Goal: Transaction & Acquisition: Download file/media

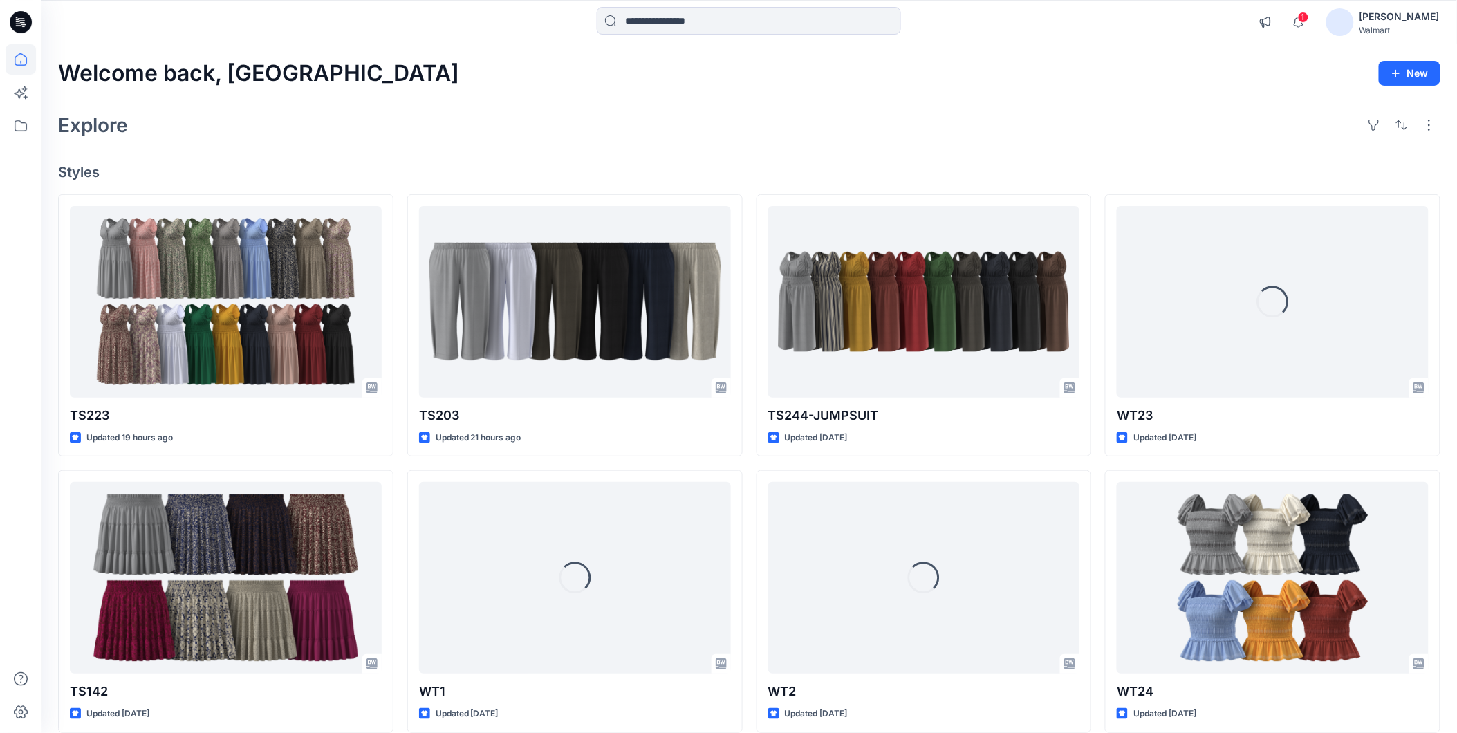
click at [1405, 23] on div "[PERSON_NAME]" at bounding box center [1400, 16] width 80 height 17
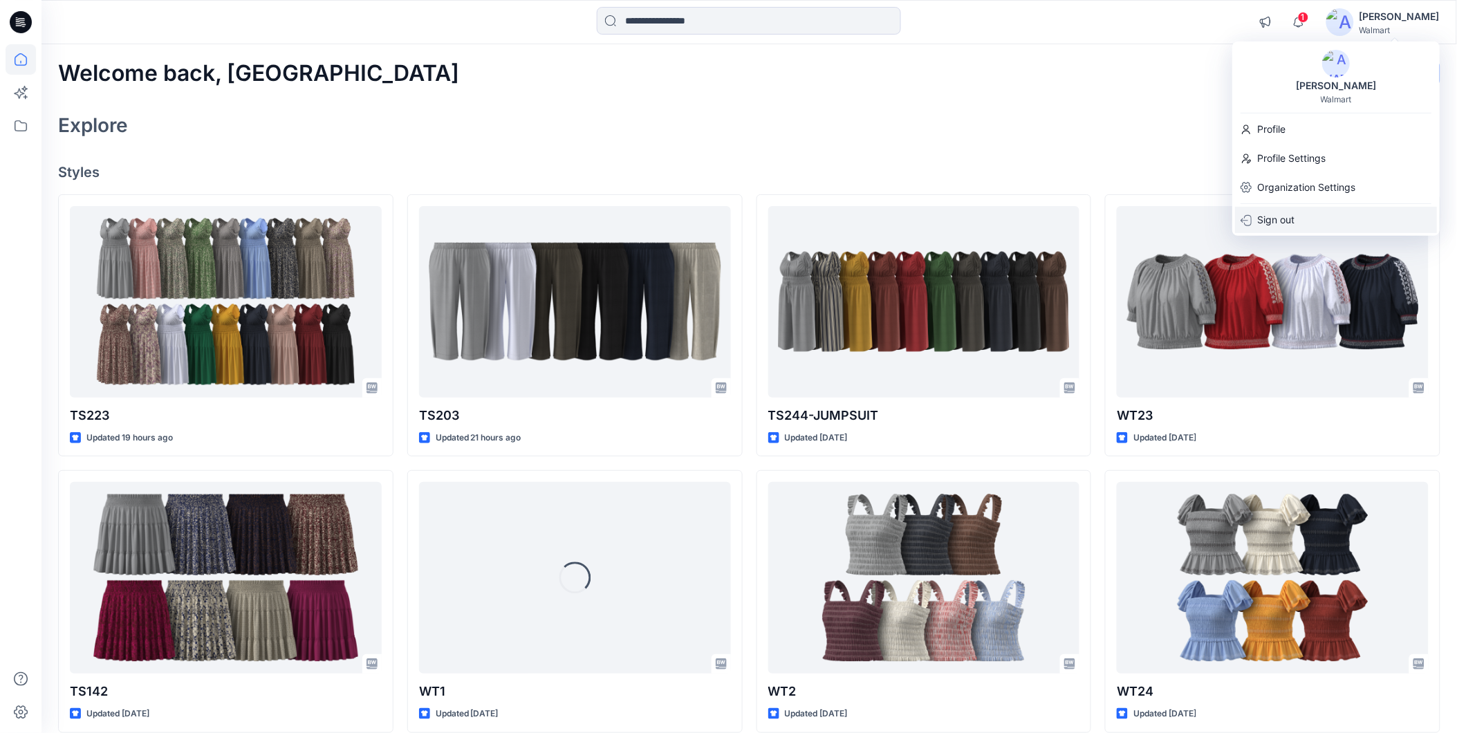
click at [1282, 218] on p "Sign out" at bounding box center [1275, 220] width 37 height 26
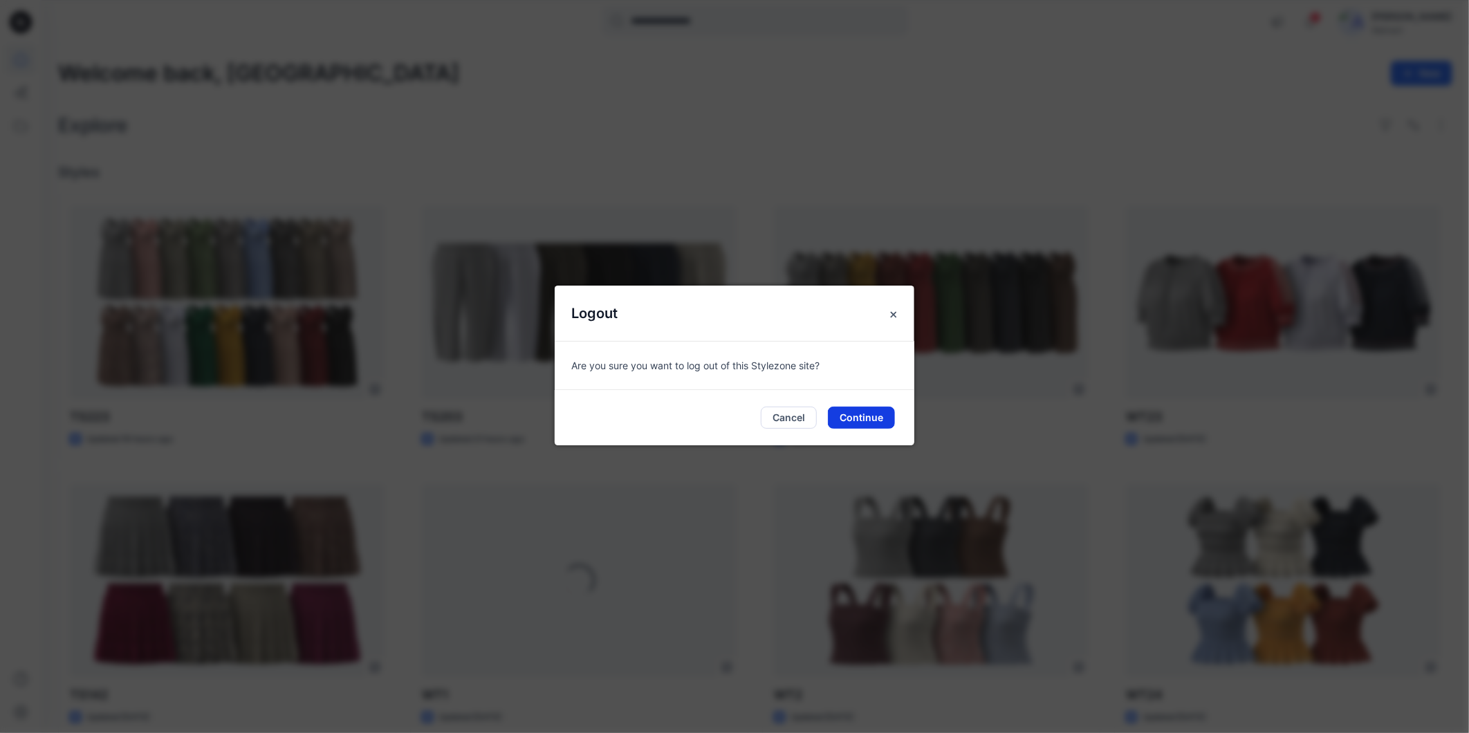
click at [861, 419] on button "Continue" at bounding box center [861, 418] width 67 height 22
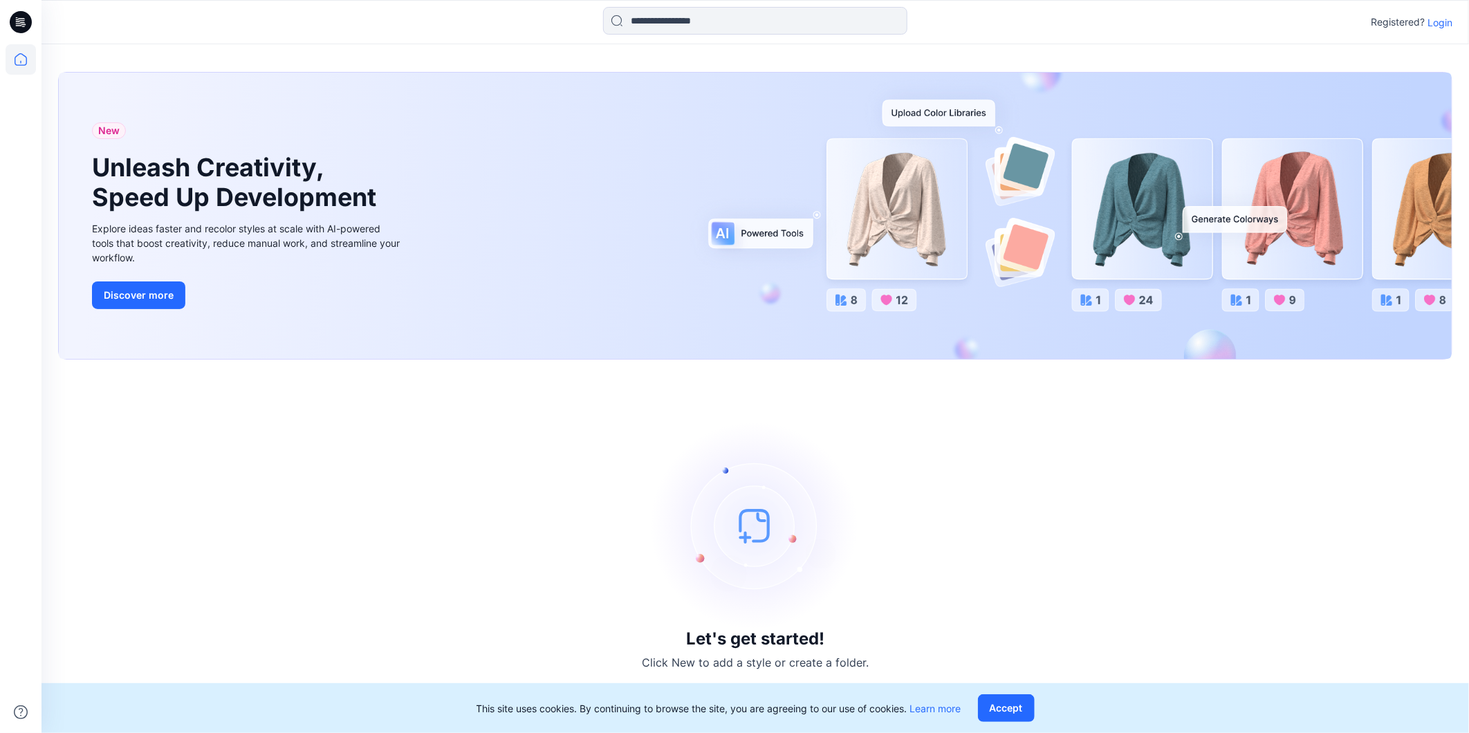
click at [1440, 19] on p "Login" at bounding box center [1439, 22] width 25 height 15
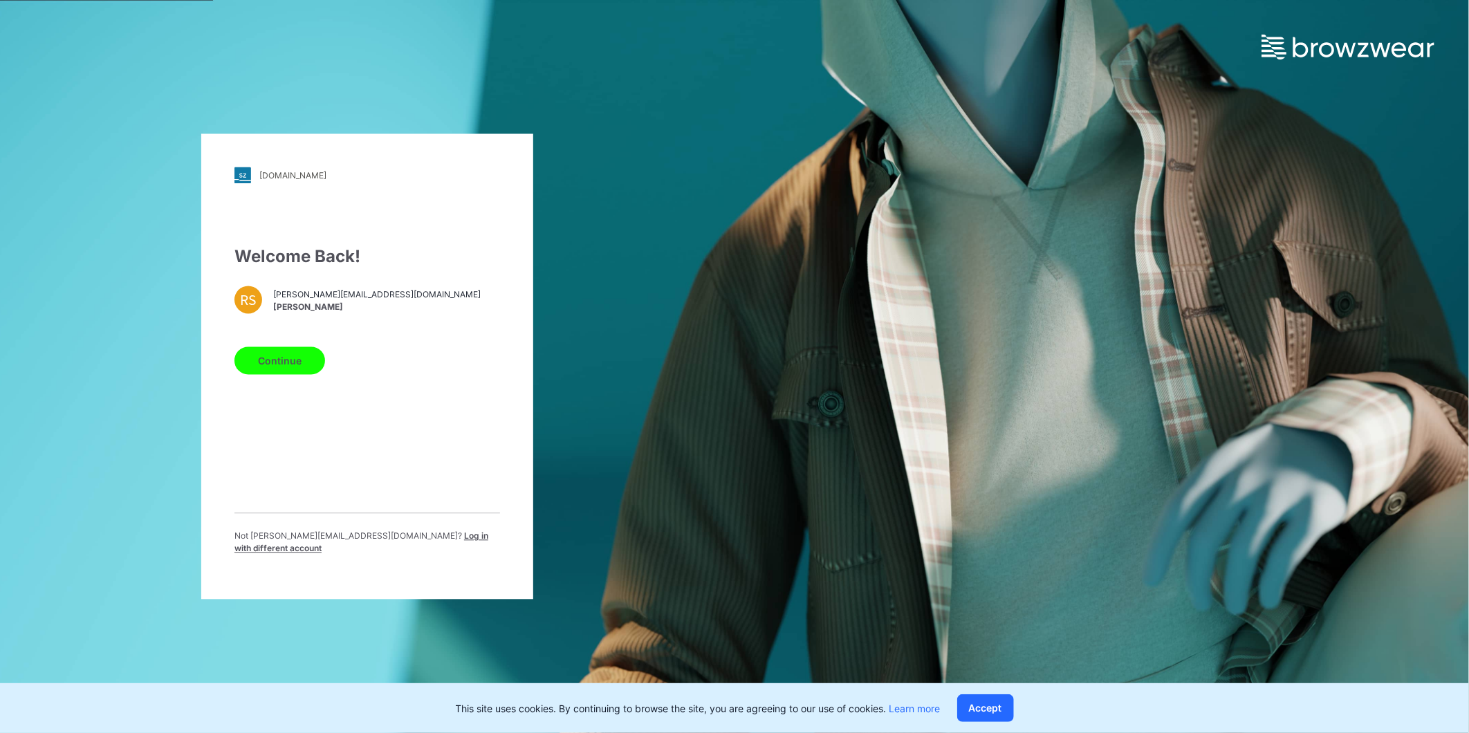
click at [403, 543] on span "Log in with different account" at bounding box center [361, 542] width 254 height 23
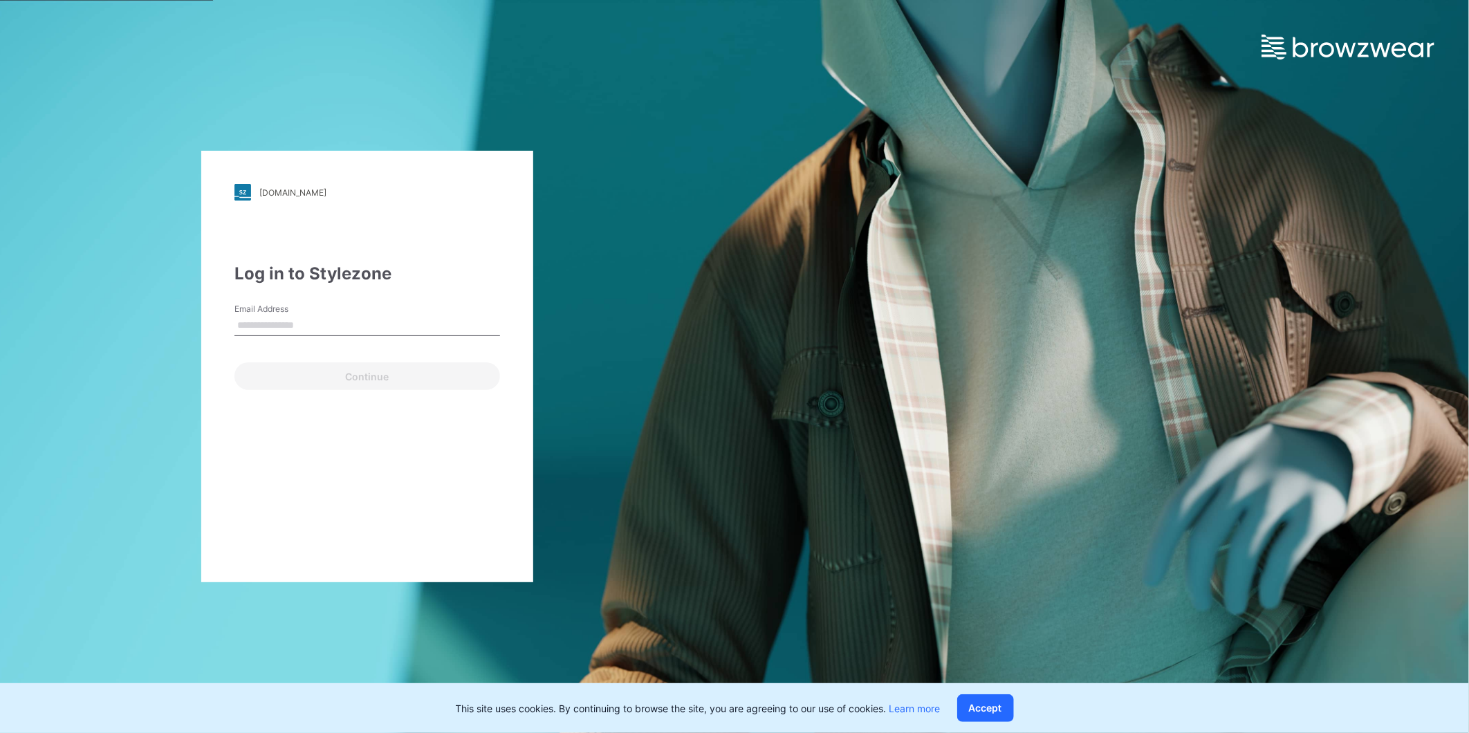
click at [314, 317] on input "Email Address" at bounding box center [367, 325] width 266 height 21
type input "**********"
click at [304, 374] on button "Continue" at bounding box center [367, 376] width 266 height 28
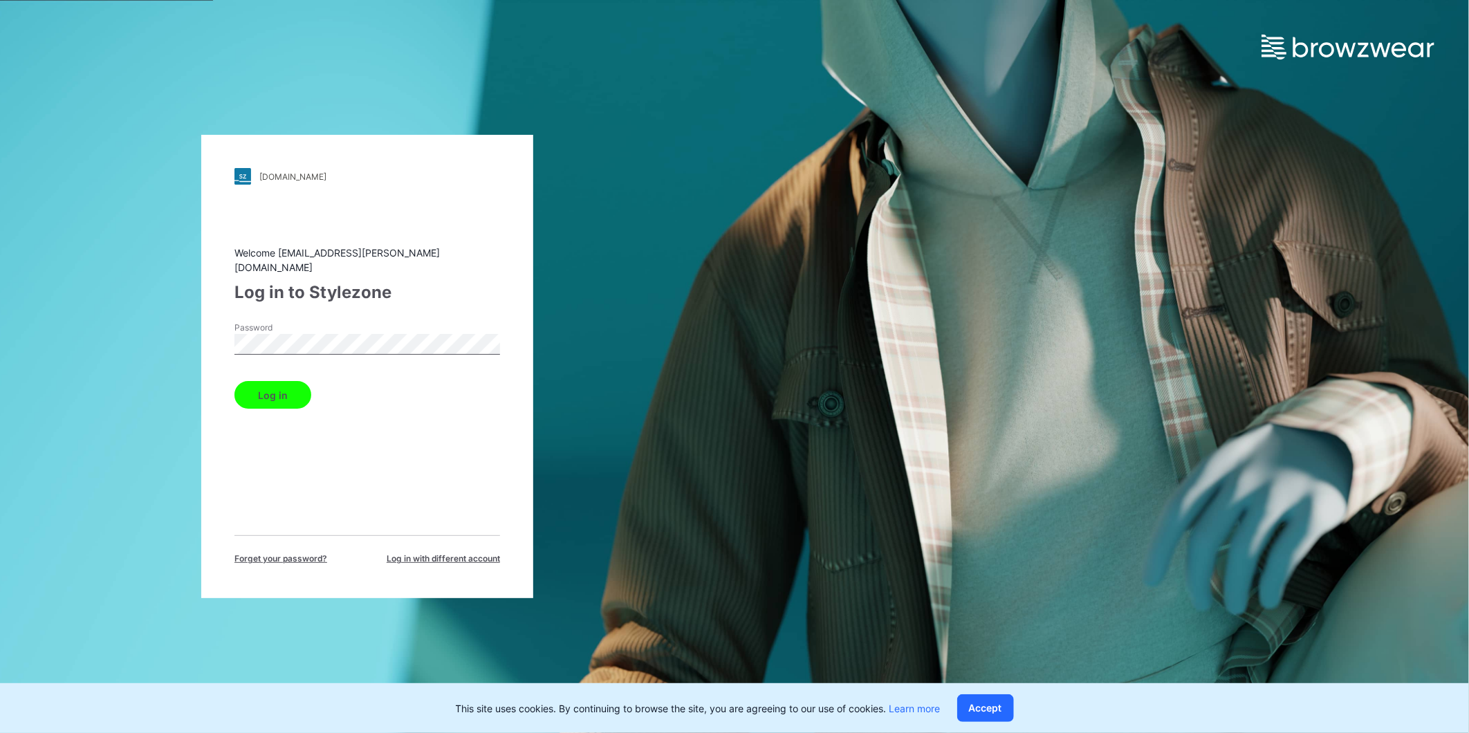
click at [277, 381] on button "Log in" at bounding box center [272, 395] width 77 height 28
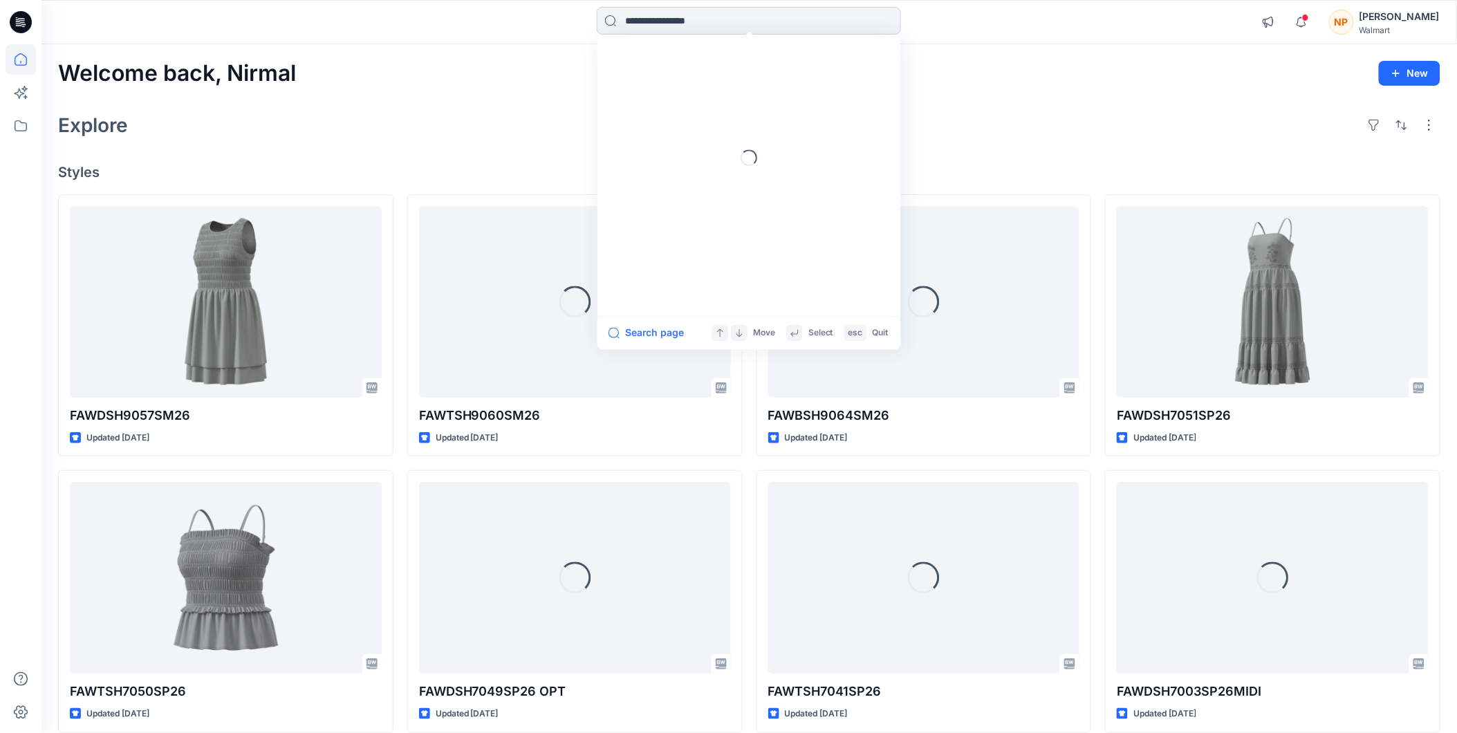
click at [699, 26] on input at bounding box center [749, 21] width 304 height 28
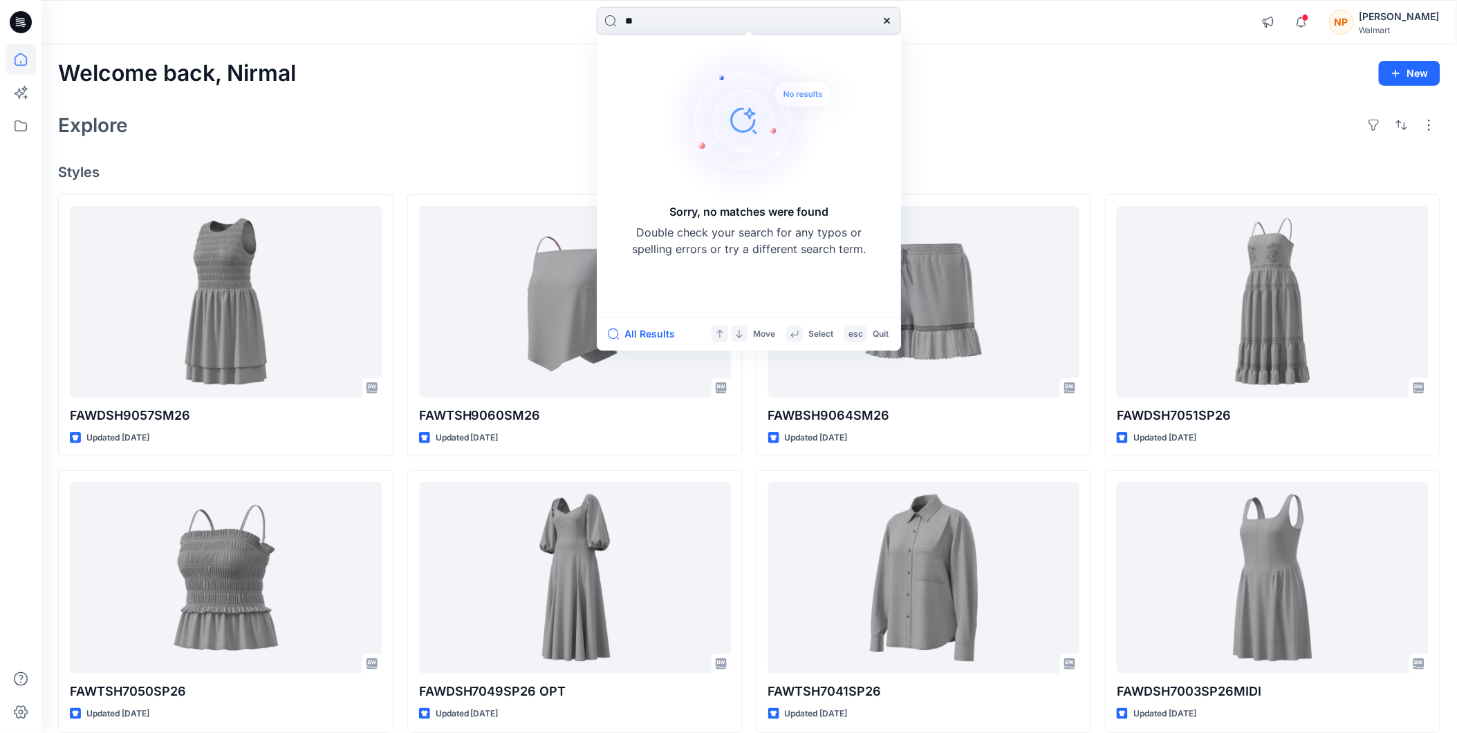
type input "*"
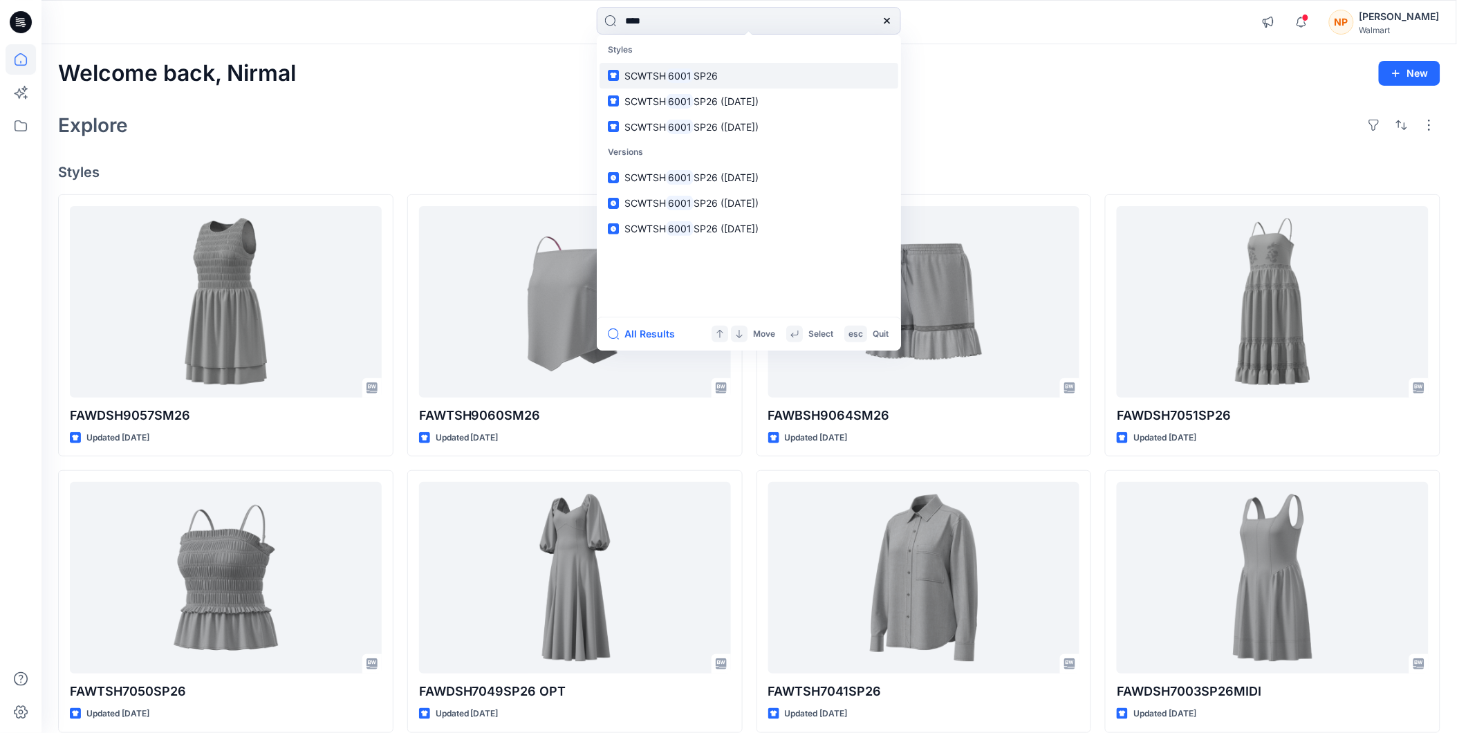
type input "****"
click at [695, 74] on span "SP26" at bounding box center [706, 76] width 24 height 12
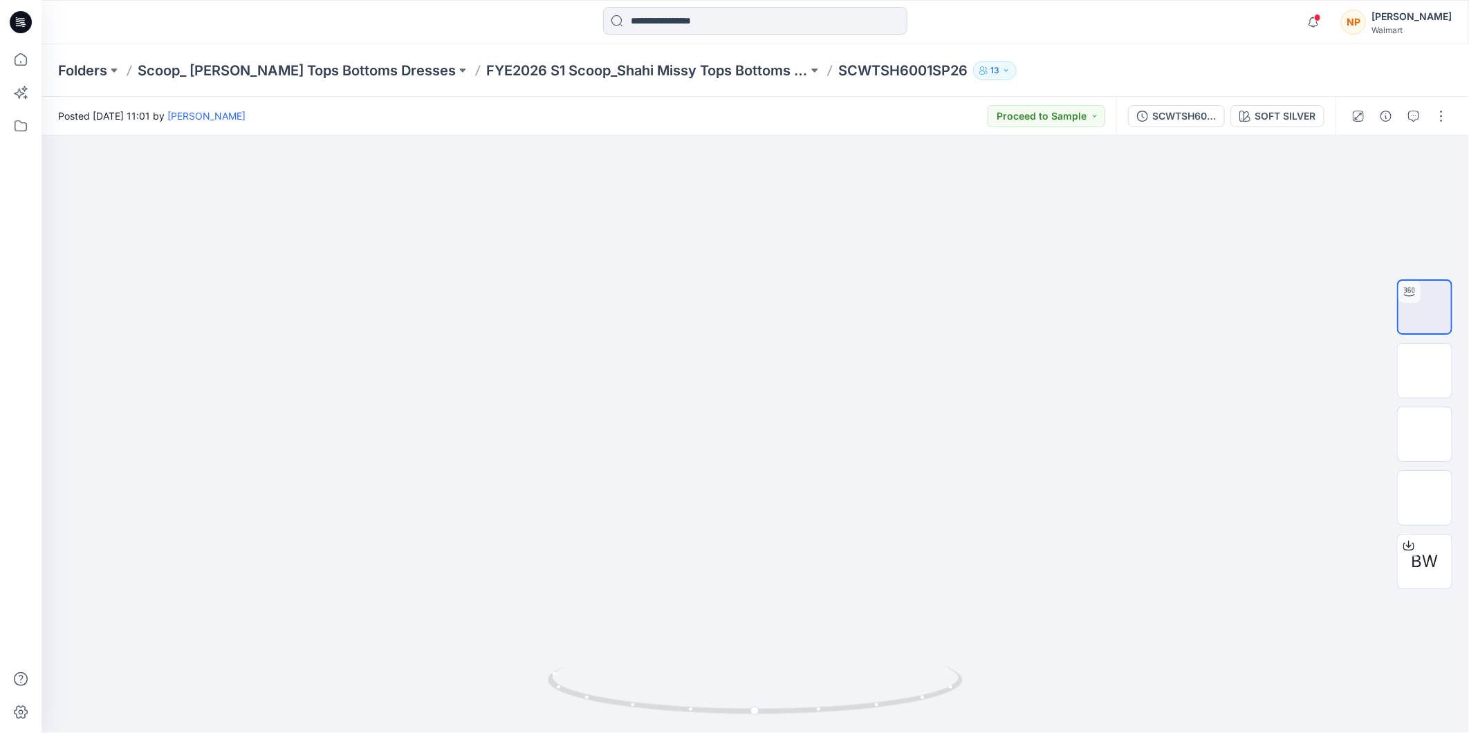
click at [660, 12] on input at bounding box center [755, 21] width 304 height 28
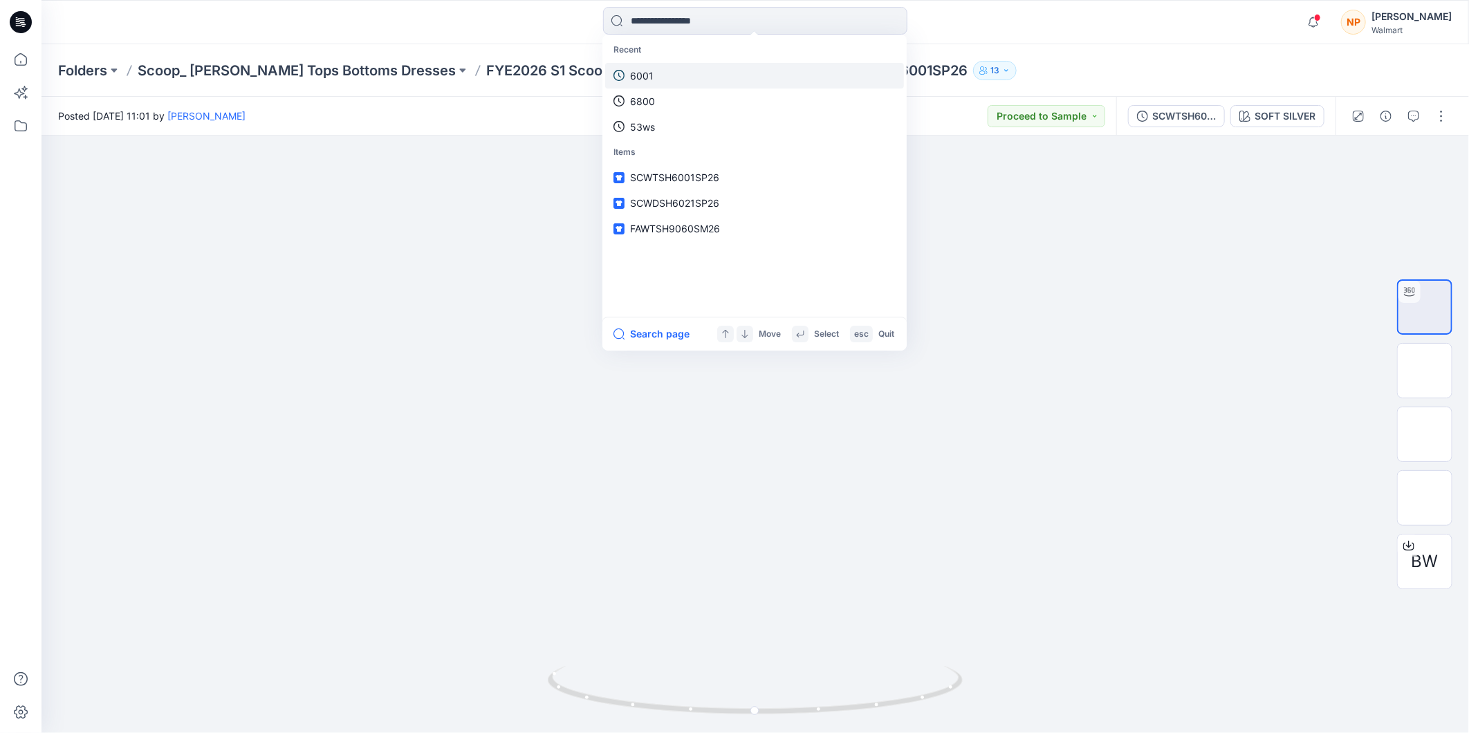
click at [639, 74] on p "6001" at bounding box center [642, 75] width 24 height 15
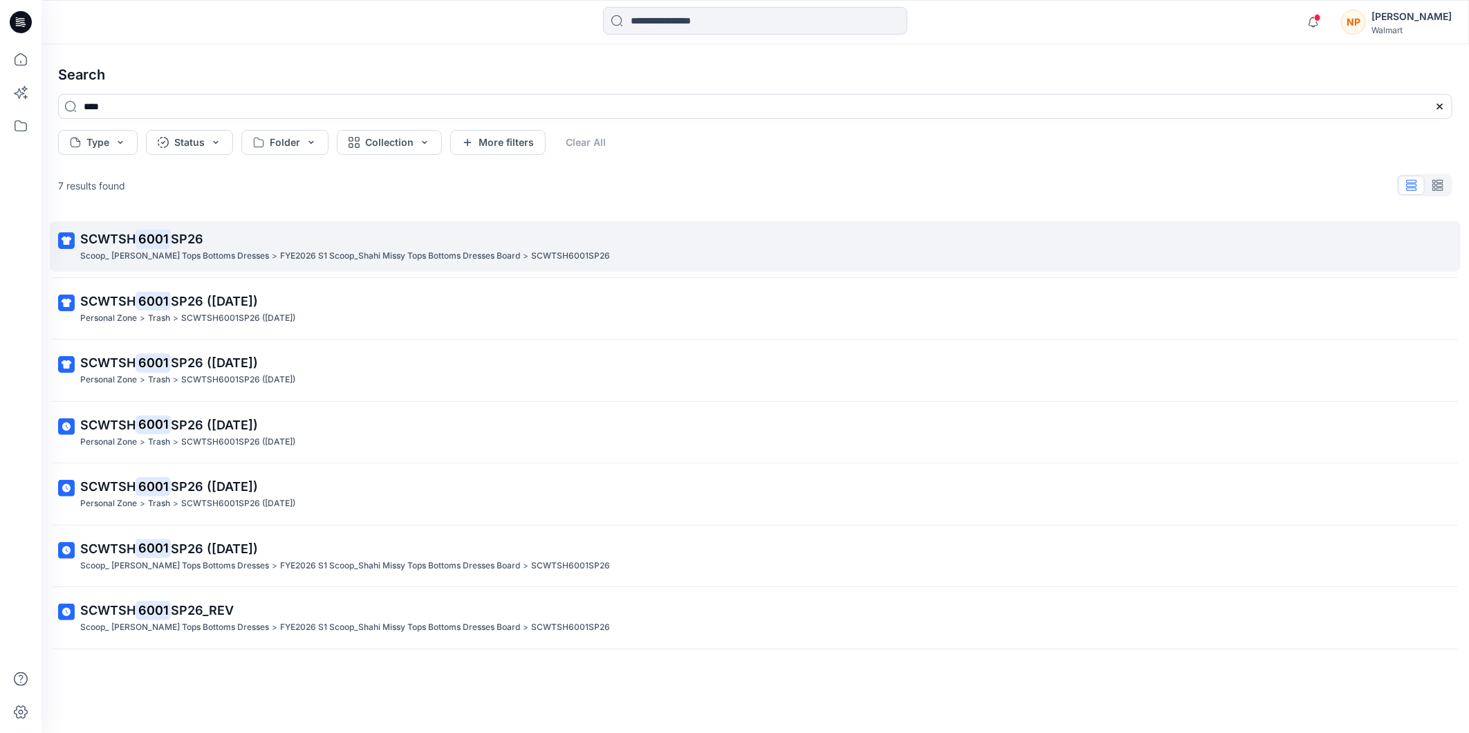
click at [223, 245] on p "SCWTSH 6001 SP26" at bounding box center [753, 239] width 1347 height 19
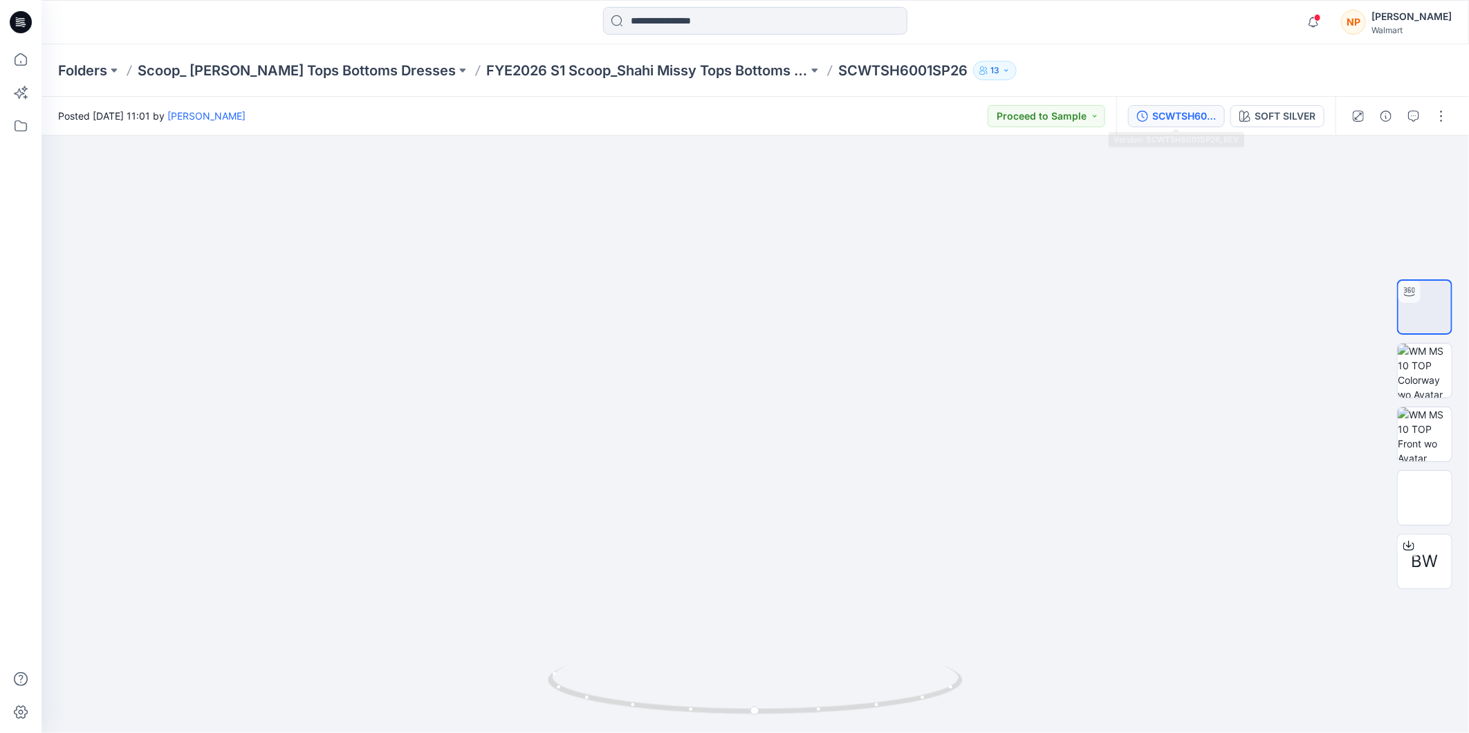
click at [1161, 122] on div "SCWTSH6001SP26_REV" at bounding box center [1184, 116] width 64 height 15
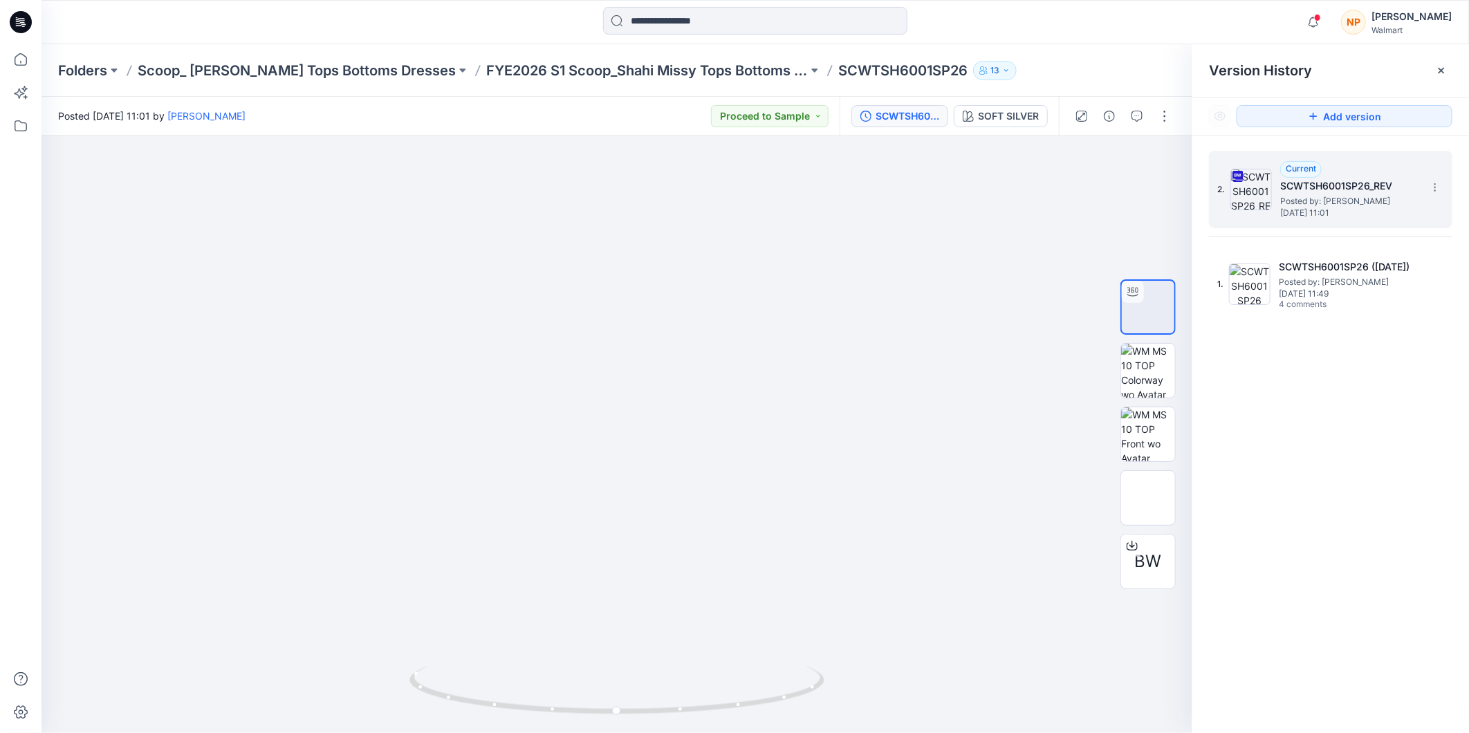
click at [1319, 211] on span "Monday, April 14, 2025 11:01" at bounding box center [1349, 213] width 138 height 10
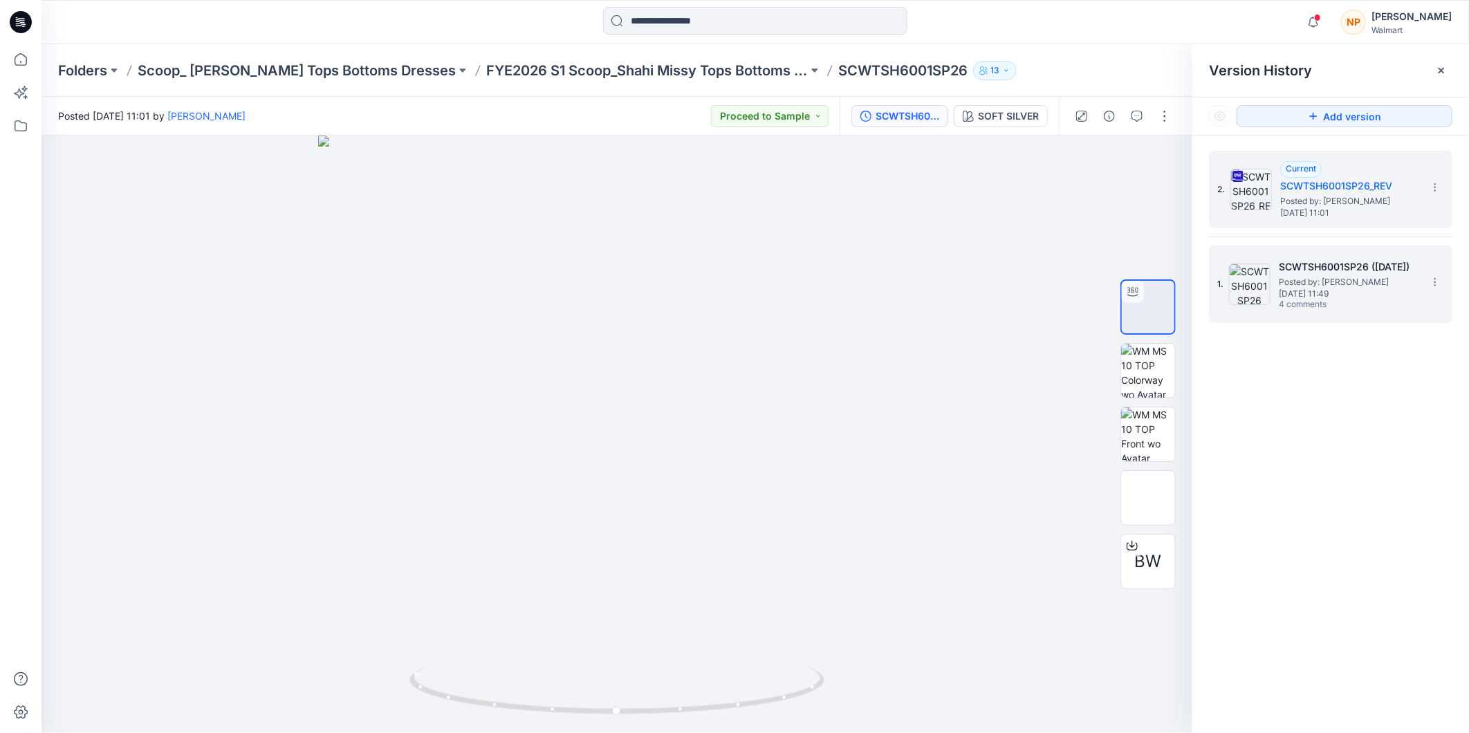
click at [1329, 307] on span "4 comments" at bounding box center [1327, 304] width 97 height 11
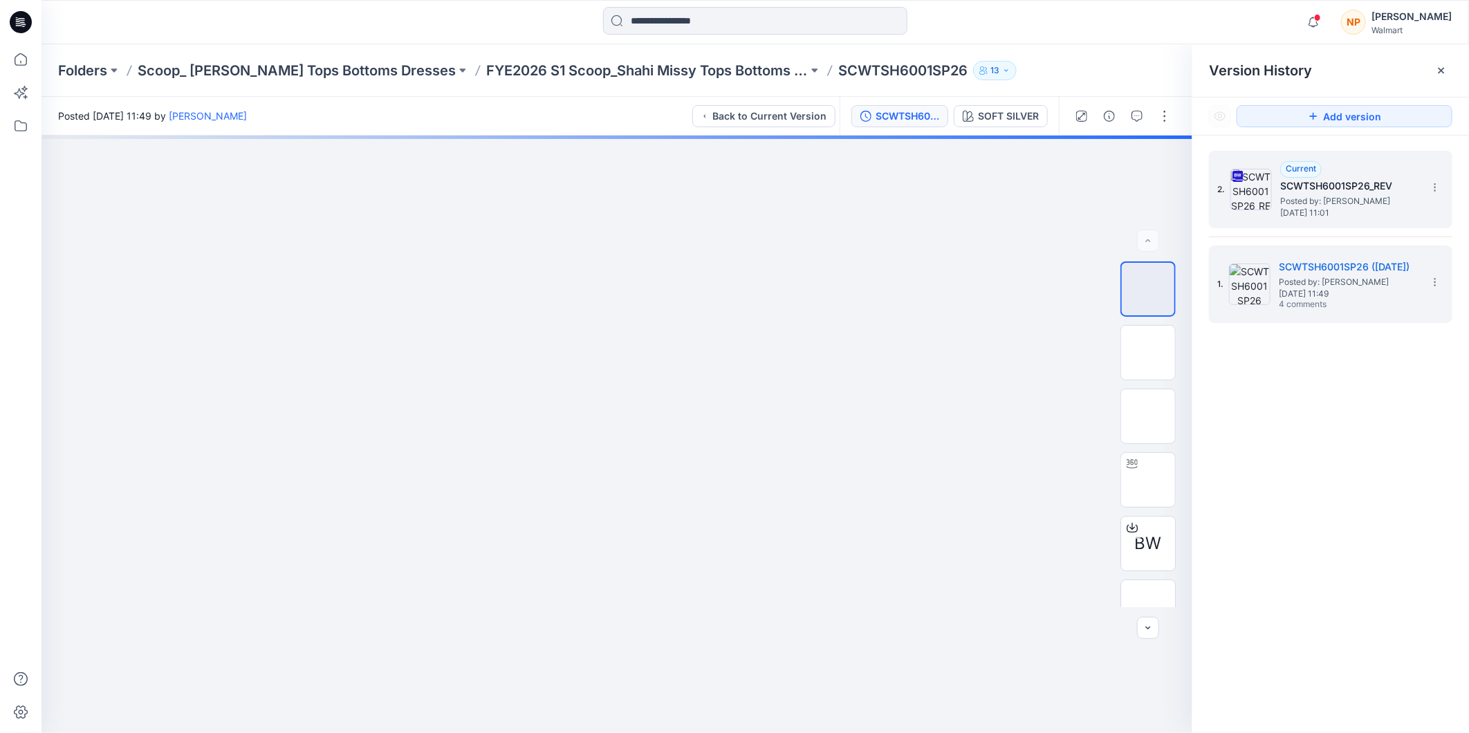
click at [1295, 192] on h5 "SCWTSH6001SP26_REV" at bounding box center [1349, 186] width 138 height 17
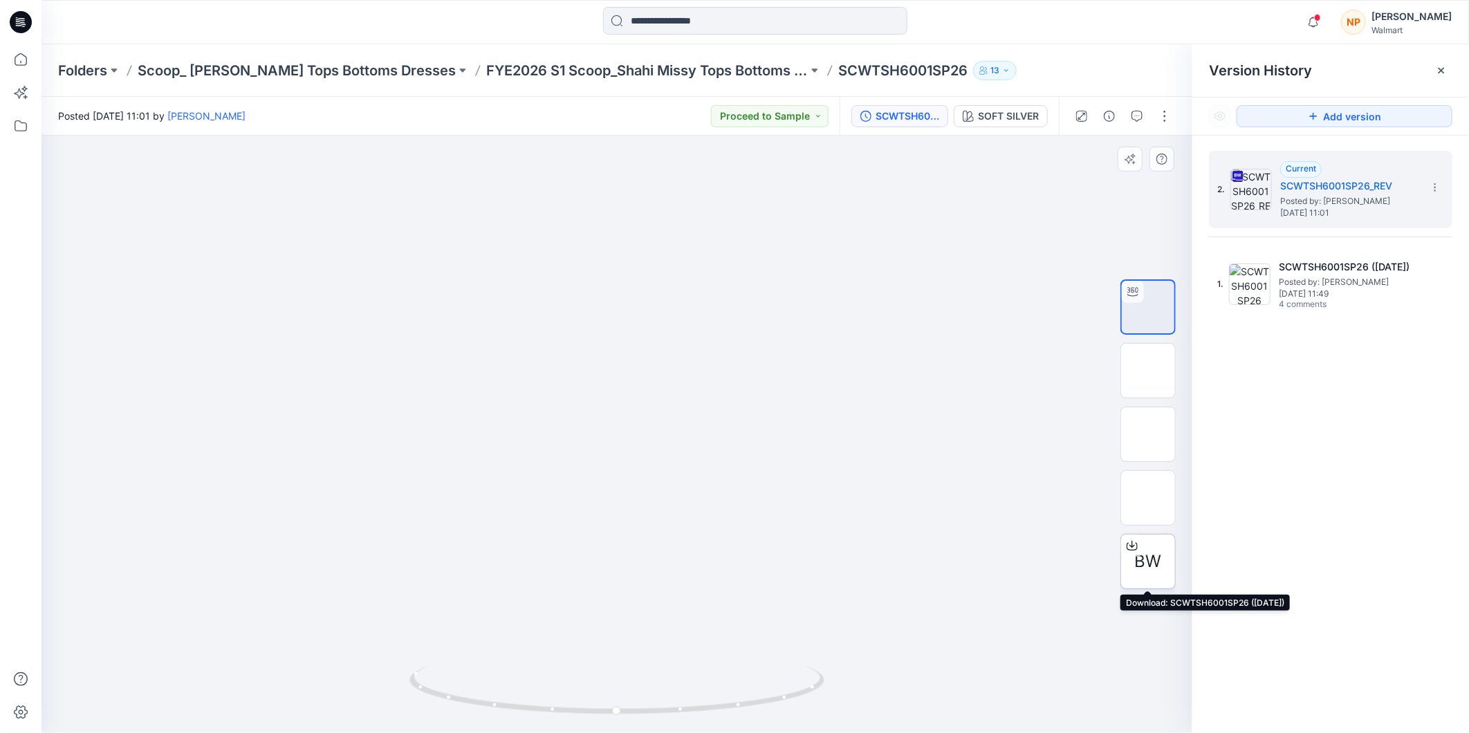
click at [1141, 558] on span "BW" at bounding box center [1148, 561] width 27 height 25
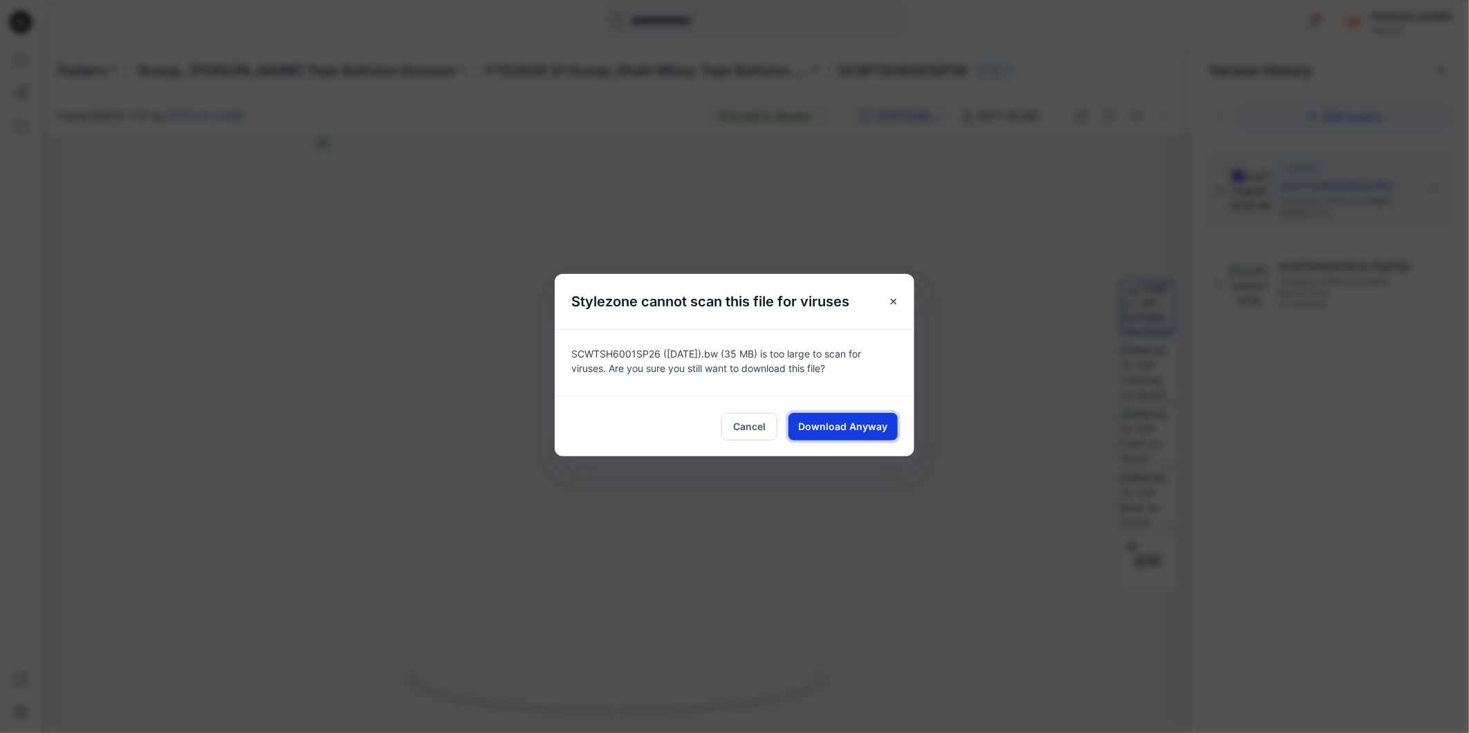
click at [852, 422] on span "Download Anyway" at bounding box center [843, 426] width 89 height 15
